Goal: Task Accomplishment & Management: Manage account settings

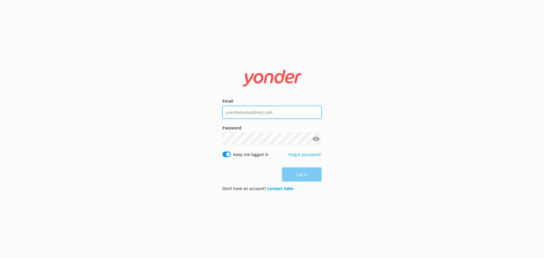
type input "[PERSON_NAME][EMAIL_ADDRESS][DOMAIN_NAME]"
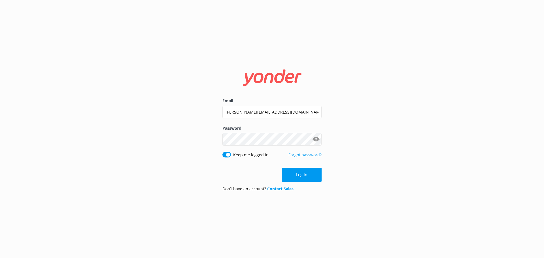
click at [306, 175] on div "Log in" at bounding box center [271, 175] width 99 height 14
click at [296, 175] on button "Log in" at bounding box center [302, 175] width 40 height 14
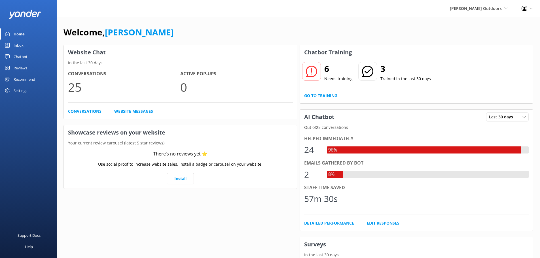
click at [20, 45] on div "Inbox" at bounding box center [19, 45] width 10 height 11
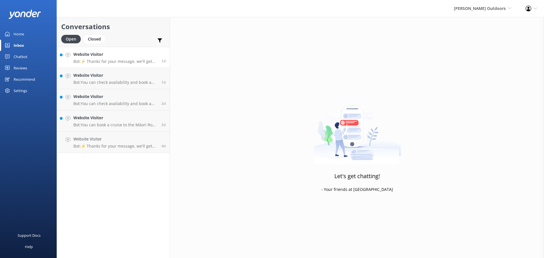
click at [123, 60] on p "Bot: ⚡ Thanks for your message, we'll get back to you as soon as we can. You're…" at bounding box center [115, 61] width 84 height 5
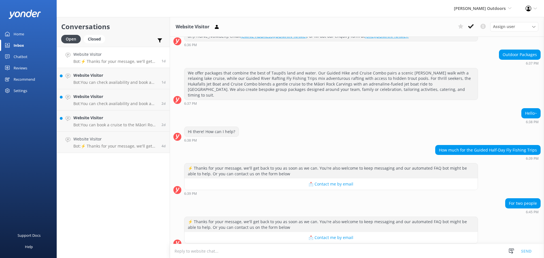
scroll to position [142, 0]
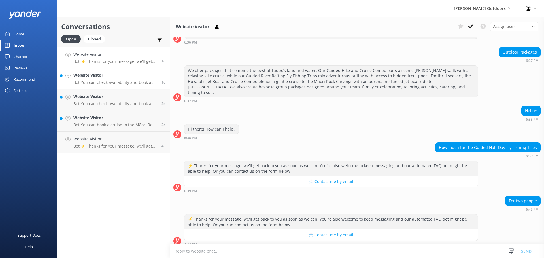
click at [113, 77] on h4 "Website Visitor" at bounding box center [115, 75] width 84 height 6
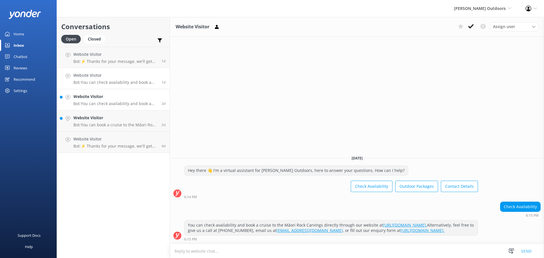
click at [110, 97] on h4 "Website Visitor" at bounding box center [115, 97] width 84 height 6
click at [107, 123] on p "Bot: You can book a cruise to the Māori Rock Carvings directly through our webs…" at bounding box center [115, 124] width 84 height 5
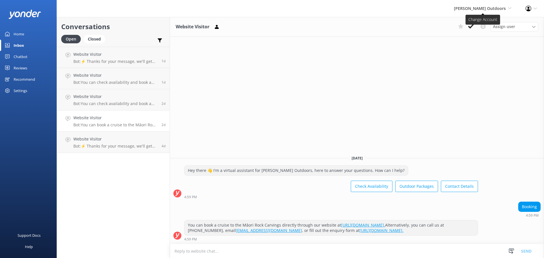
click at [503, 8] on span "[PERSON_NAME] Outdoors" at bounding box center [480, 8] width 52 height 5
click at [483, 35] on link "Taupō Parasail" at bounding box center [490, 38] width 57 height 14
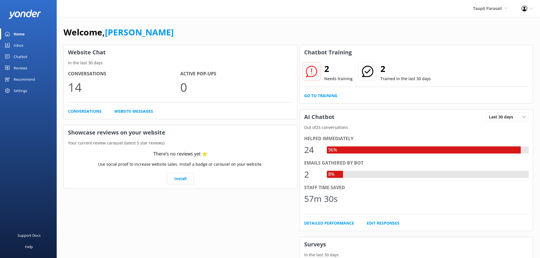
click at [20, 44] on div "Inbox" at bounding box center [19, 45] width 10 height 11
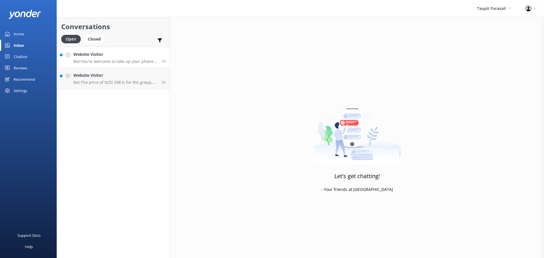
click at [116, 61] on p "Bot: You're welcome to take up your phone or camera, but please remember to hol…" at bounding box center [115, 61] width 84 height 5
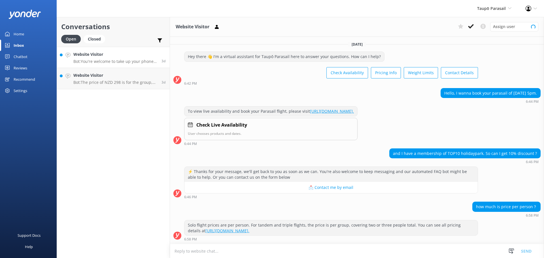
scroll to position [37, 0]
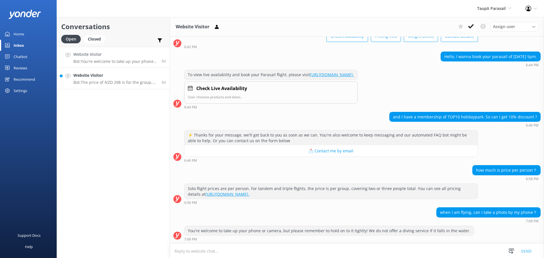
click at [111, 75] on h4 "Website Visitor" at bounding box center [115, 75] width 84 height 6
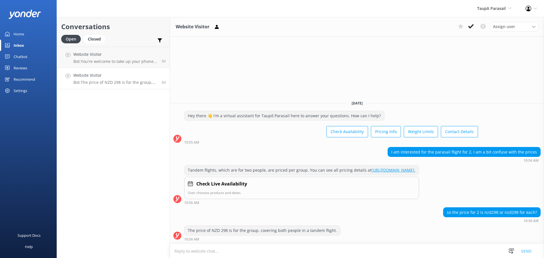
click at [19, 31] on div "Home" at bounding box center [19, 33] width 10 height 11
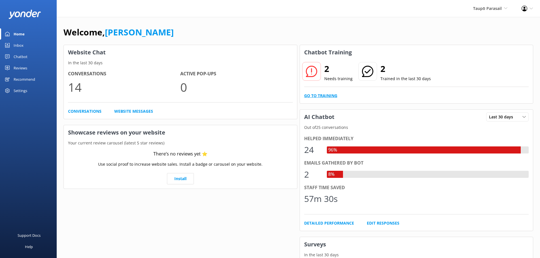
click at [313, 96] on link "Go to Training" at bounding box center [320, 96] width 33 height 6
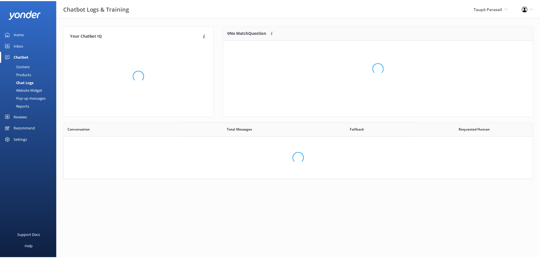
scroll to position [194, 465]
